Goal: Task Accomplishment & Management: Use online tool/utility

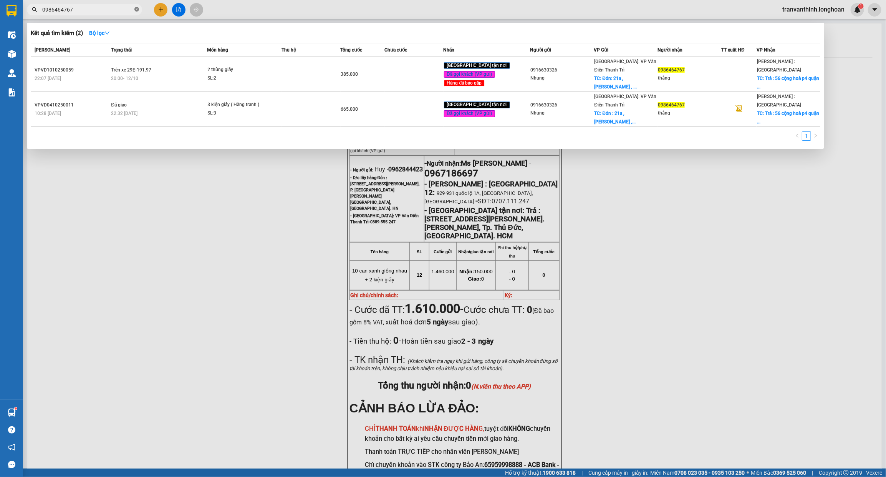
click at [136, 10] on icon "close-circle" at bounding box center [136, 9] width 5 height 5
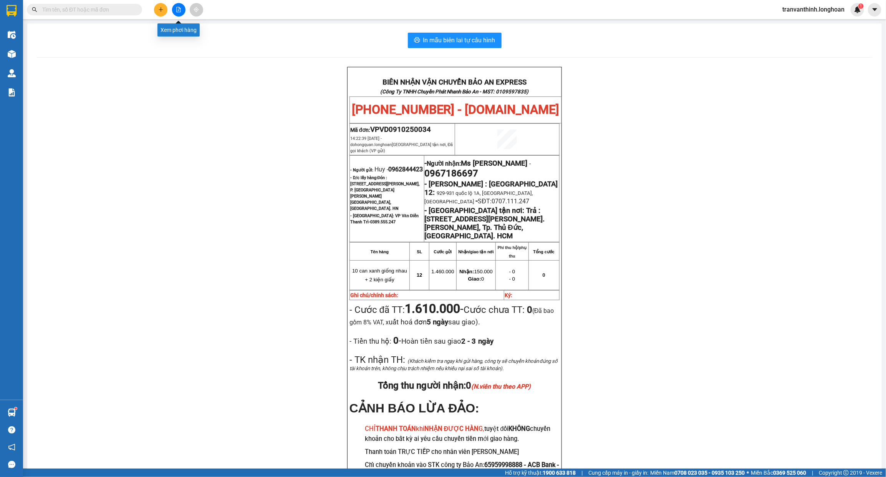
click at [180, 10] on icon "file-add" at bounding box center [178, 9] width 5 height 5
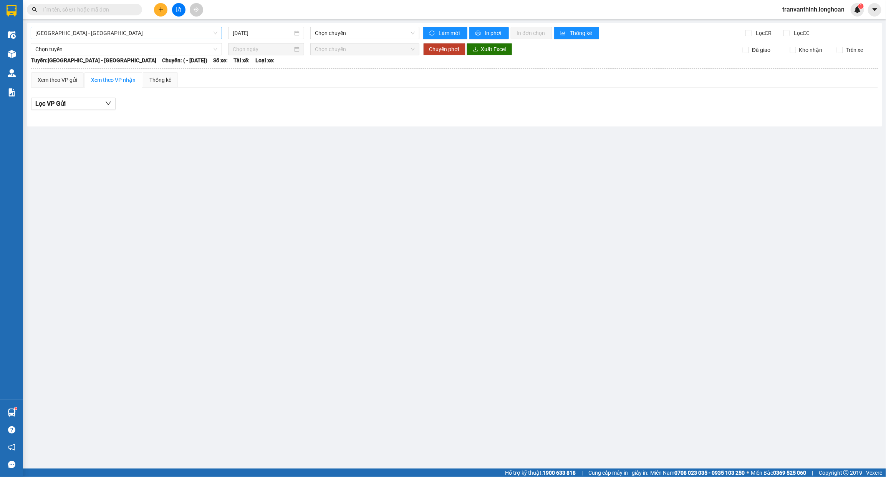
click at [187, 33] on span "[GEOGRAPHIC_DATA] - [GEOGRAPHIC_DATA]" at bounding box center [126, 33] width 182 height 12
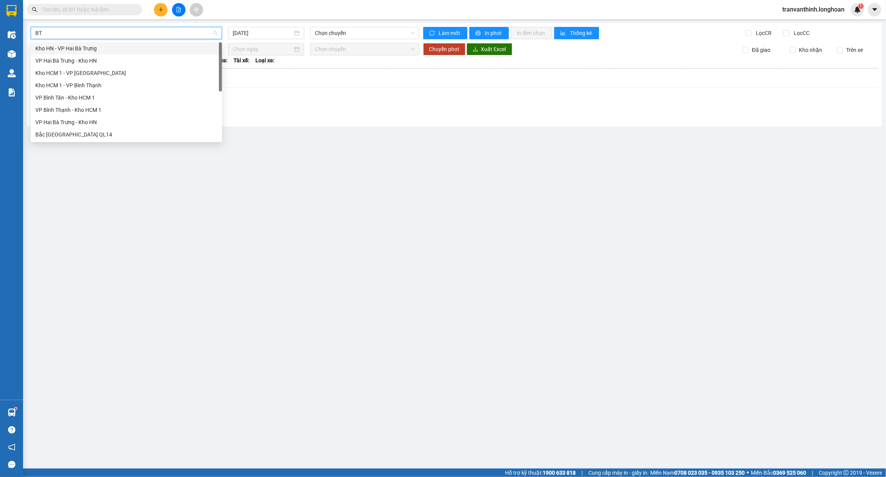
type input "BTN"
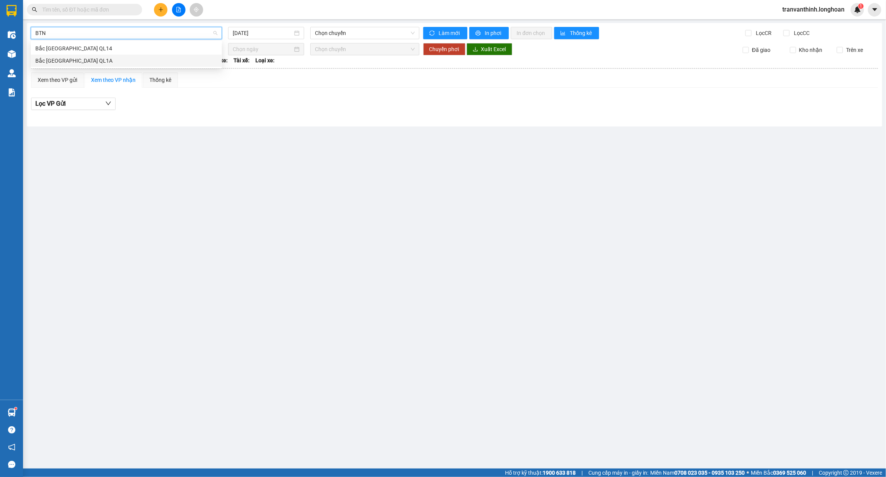
click at [83, 60] on div "Bắc [GEOGRAPHIC_DATA] QL1A" at bounding box center [126, 60] width 182 height 8
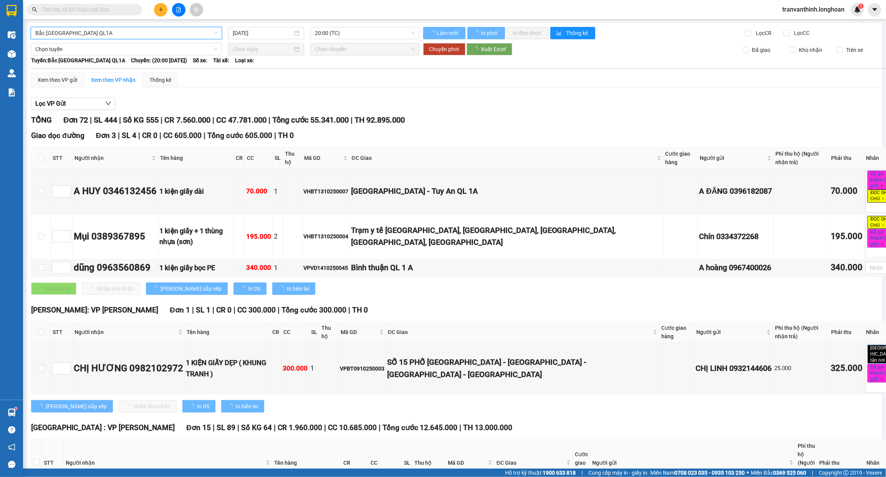
click at [281, 34] on input "[DATE]" at bounding box center [263, 33] width 60 height 8
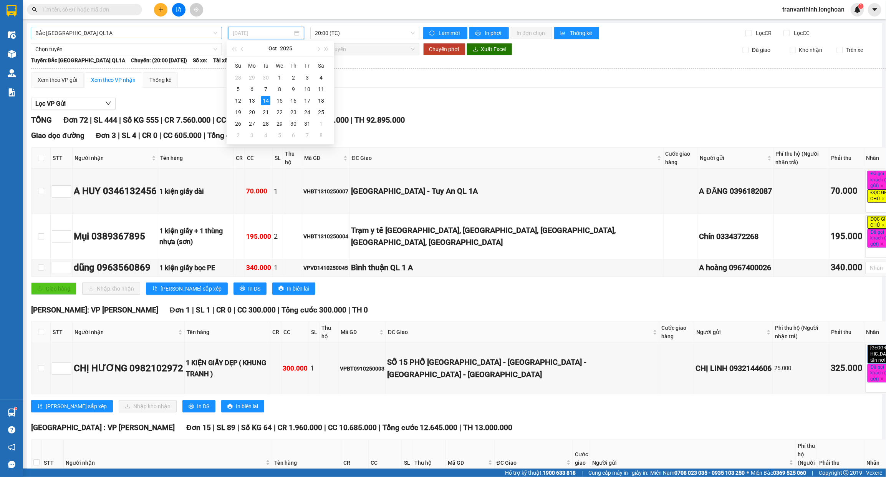
type input "[DATE]"
